Goal: Task Accomplishment & Management: Complete application form

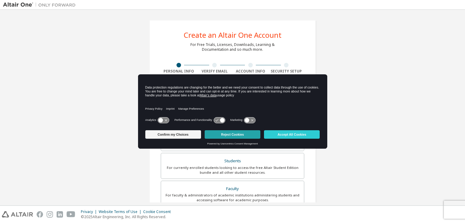
click at [220, 139] on button "Reject Cookies" at bounding box center [233, 134] width 56 height 8
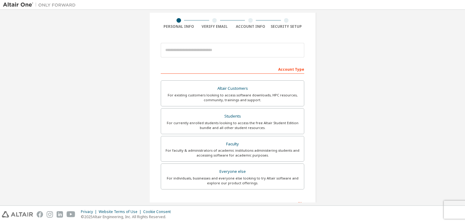
scroll to position [65, 0]
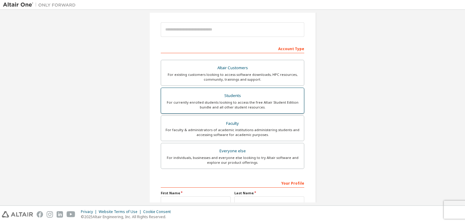
click at [229, 98] on div "Students" at bounding box center [233, 96] width 136 height 8
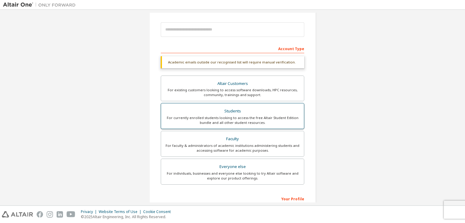
scroll to position [0, 0]
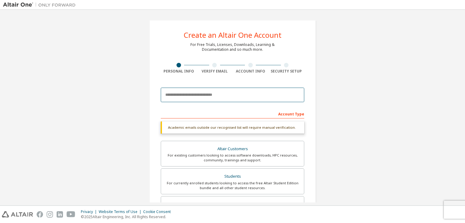
click at [229, 98] on input "email" at bounding box center [232, 95] width 143 height 15
type input "**********"
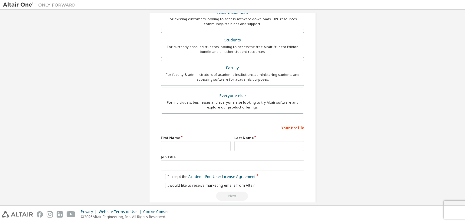
scroll to position [137, 0]
click at [185, 147] on input "text" at bounding box center [196, 146] width 70 height 10
type input "**********"
click at [243, 145] on input "text" at bounding box center [269, 146] width 70 height 10
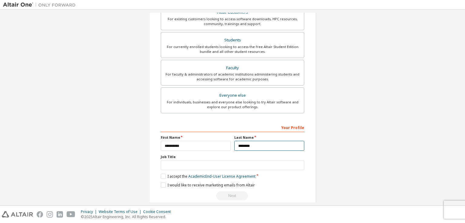
type input "********"
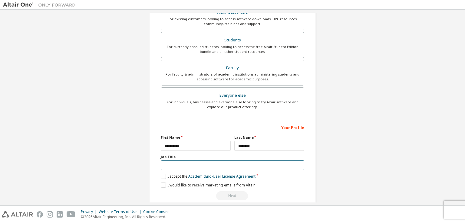
click at [199, 161] on input "text" at bounding box center [232, 166] width 143 height 10
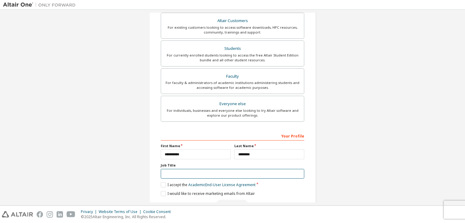
scroll to position [129, 0]
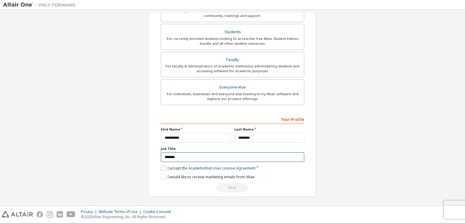
type input "*******"
click at [163, 166] on label "I accept the Academic End-User License Agreement" at bounding box center [208, 168] width 95 height 5
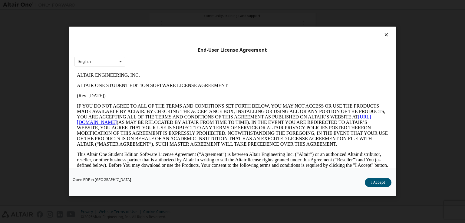
scroll to position [0, 0]
click at [374, 182] on button "I Accept" at bounding box center [378, 183] width 27 height 9
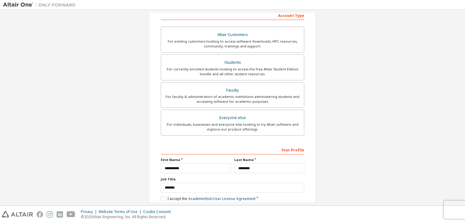
scroll to position [129, 0]
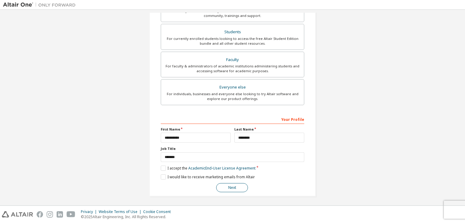
click at [228, 187] on button "Next" at bounding box center [232, 187] width 32 height 9
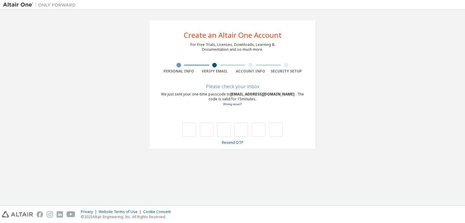
type input "*"
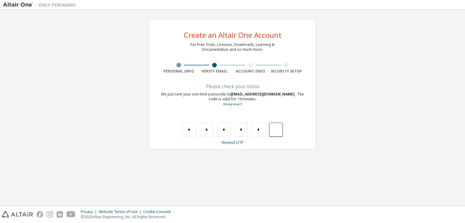
type input "*"
